Goal: Task Accomplishment & Management: Complete application form

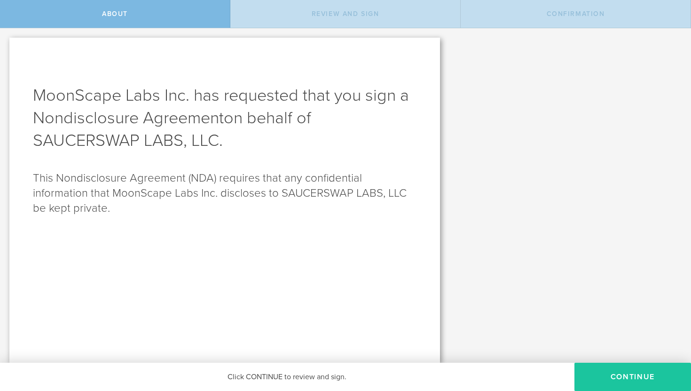
click at [635, 381] on button "Continue" at bounding box center [632, 376] width 117 height 28
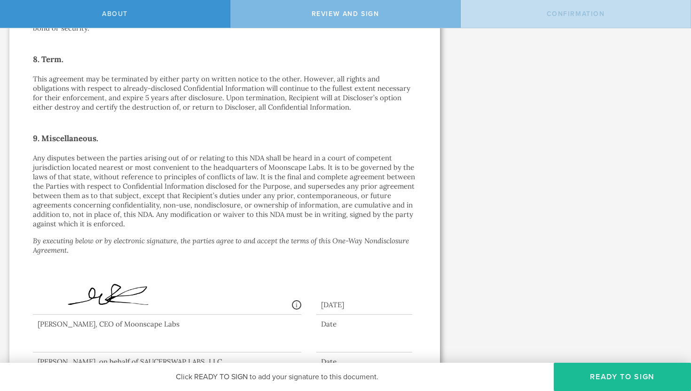
scroll to position [775, 0]
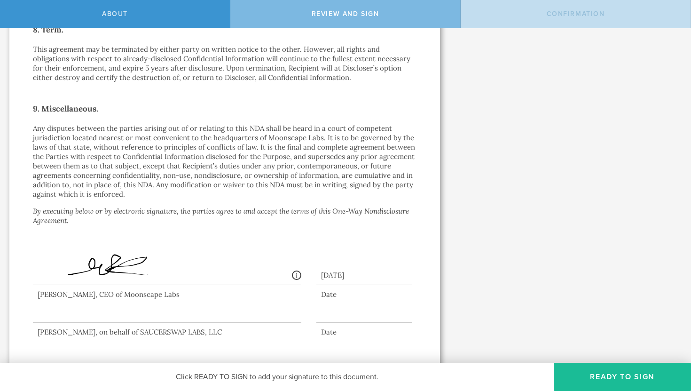
click at [155, 237] on img at bounding box center [128, 261] width 181 height 49
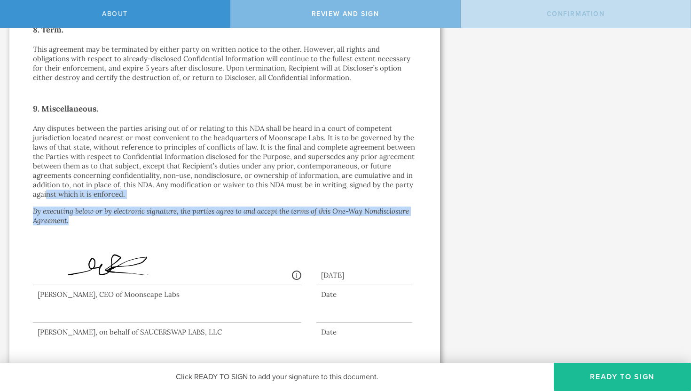
drag, startPoint x: 69, startPoint y: 208, endPoint x: 46, endPoint y: 189, distance: 30.0
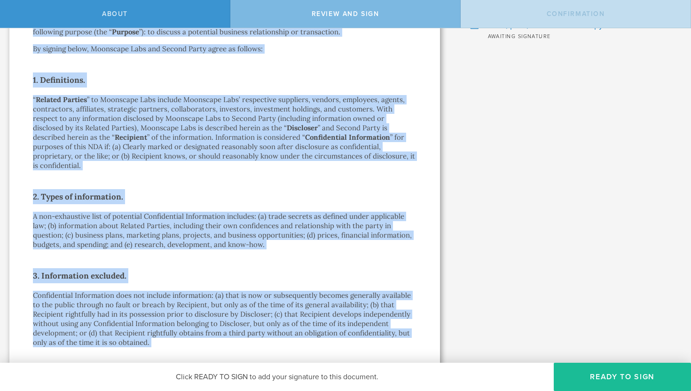
scroll to position [0, 0]
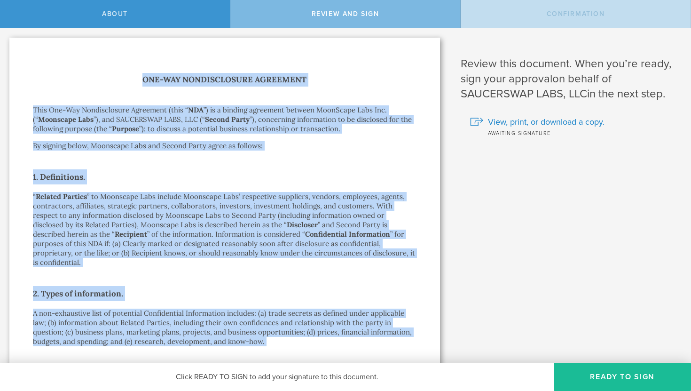
drag, startPoint x: 349, startPoint y: 319, endPoint x: 96, endPoint y: 80, distance: 348.2
copy div "Lor-Ips Dolorsitametc Adipiscin Elit Sed-Doe Temporincidid Utlaboree (dolo “ MA…"
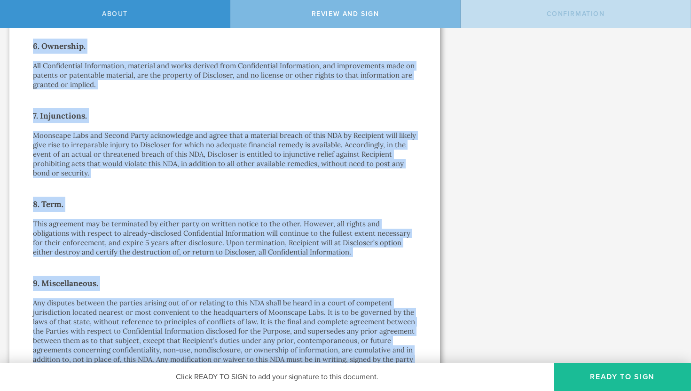
scroll to position [775, 0]
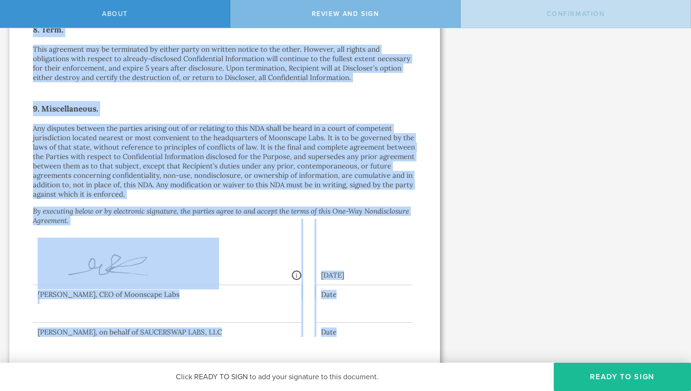
click at [226, 188] on p "Any disputes between the parties arising out of or relating to this NDA shall b…" at bounding box center [225, 161] width 384 height 75
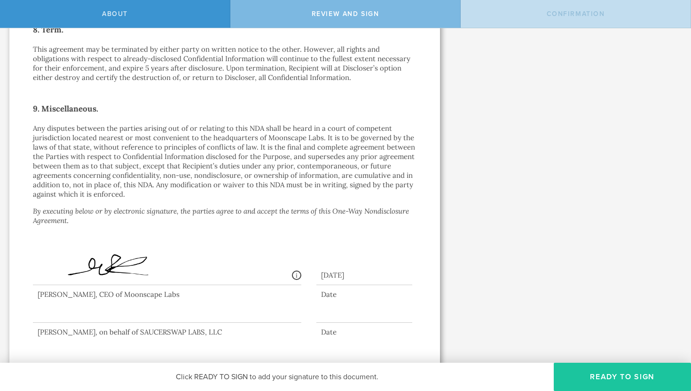
click at [649, 380] on button "Ready to Sign" at bounding box center [622, 376] width 137 height 28
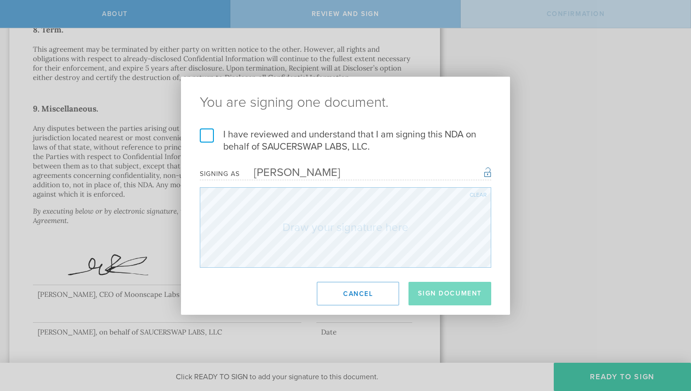
click at [305, 174] on div "[PERSON_NAME]" at bounding box center [290, 172] width 101 height 14
click at [214, 135] on label "I have reviewed and understand that I am signing this NDA on behalf of SAUCERSW…" at bounding box center [345, 140] width 291 height 24
click at [0, 0] on input "I have reviewed and understand that I am signing this NDA on behalf of SAUCERSW…" at bounding box center [0, 0] width 0 height 0
click at [496, 226] on div "I have reviewed and understand that I am signing this NDA on behalf of SAUCERSW…" at bounding box center [345, 197] width 329 height 139
click at [533, 249] on div "You are signing one document. I have reviewed and understand that I am signing …" at bounding box center [345, 195] width 691 height 391
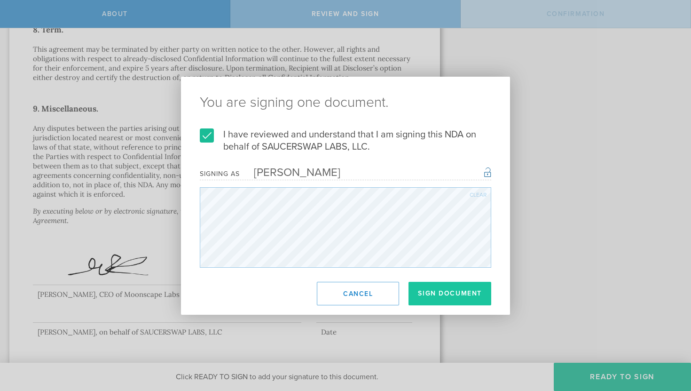
click at [448, 296] on button "Sign Document" at bounding box center [449, 294] width 83 height 24
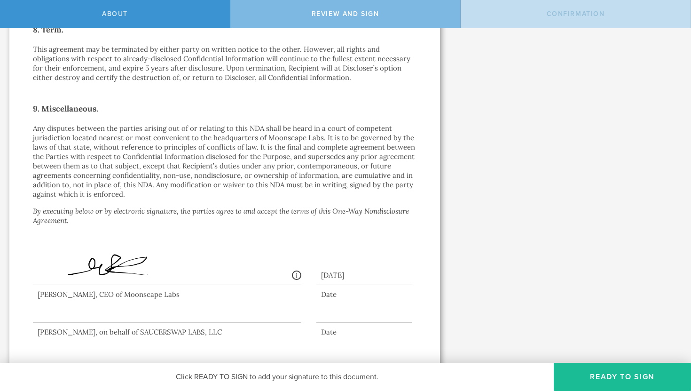
scroll to position [0, 0]
